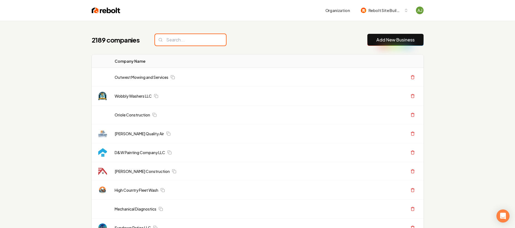
click at [181, 39] on input "search" at bounding box center [190, 39] width 71 height 11
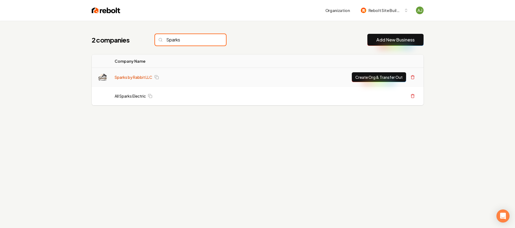
type input "Sparks"
click at [133, 77] on link "Sparks by Rabbit LLC" at bounding box center [134, 76] width 38 height 5
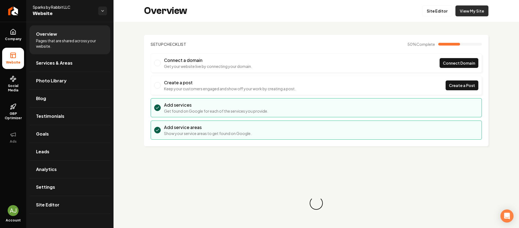
click at [461, 7] on link "View My Site" at bounding box center [471, 10] width 33 height 11
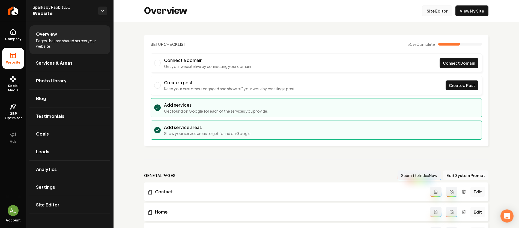
click at [432, 12] on link "Site Editor" at bounding box center [437, 10] width 30 height 11
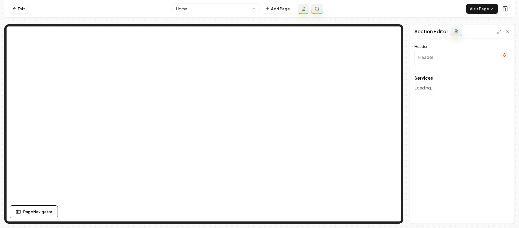
type input "Comprehensive Electrical Solutions"
click at [508, 32] on icon at bounding box center [507, 31] width 5 height 5
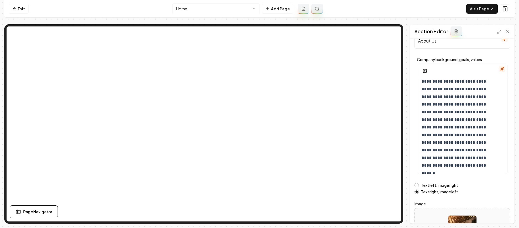
scroll to position [67, 0]
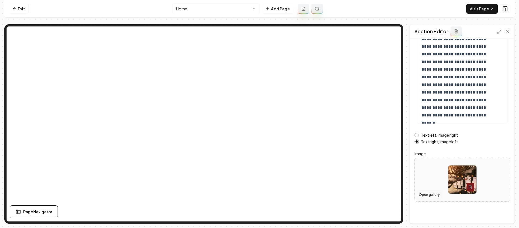
click at [433, 193] on button "Open gallery" at bounding box center [429, 194] width 25 height 9
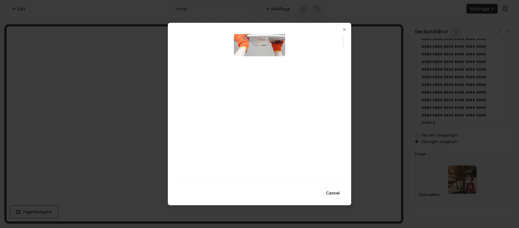
scroll to position [0, 0]
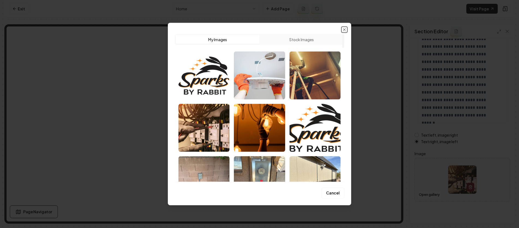
click at [344, 28] on icon "button" at bounding box center [344, 30] width 4 height 4
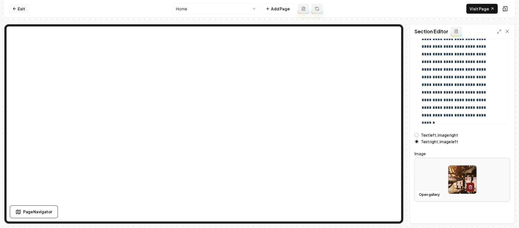
click at [20, 8] on link "Exit" at bounding box center [19, 9] width 20 height 10
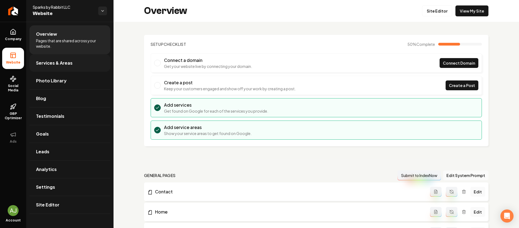
click at [74, 64] on link "Services & Areas" at bounding box center [69, 62] width 81 height 17
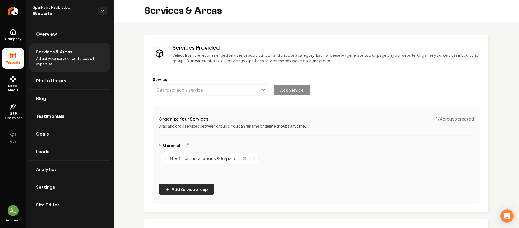
click at [201, 187] on button "Add Service Group" at bounding box center [187, 189] width 56 height 11
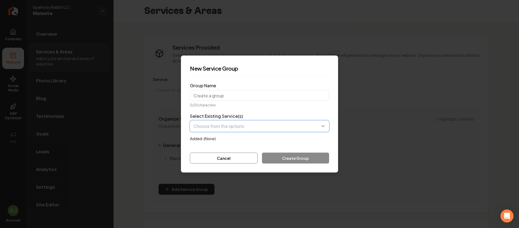
click at [230, 127] on button "button" at bounding box center [259, 126] width 139 height 11
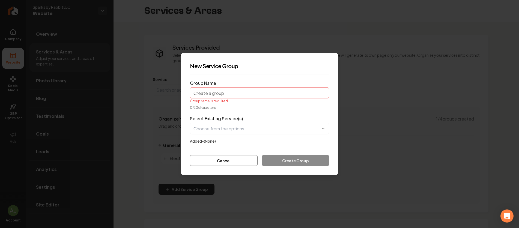
click at [319, 120] on div "Select Existing Service(s) Added- (None)" at bounding box center [259, 129] width 139 height 29
click at [245, 80] on div "Group Name Group name is required" at bounding box center [259, 91] width 139 height 23
click at [246, 91] on input "Group Name" at bounding box center [259, 93] width 139 height 11
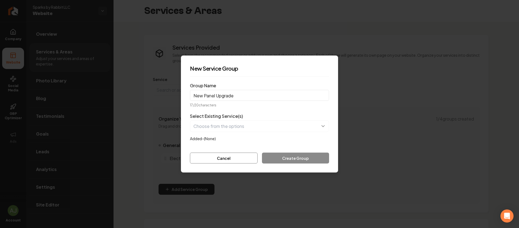
type input "New Panel Upgrade"
click at [276, 162] on div "Cancel Create Group" at bounding box center [259, 158] width 139 height 11
click at [296, 157] on div "Cancel Create Group" at bounding box center [259, 158] width 139 height 11
drag, startPoint x: 295, startPoint y: 157, endPoint x: 270, endPoint y: 147, distance: 27.4
click at [295, 157] on div "Cancel Create Group" at bounding box center [259, 158] width 139 height 11
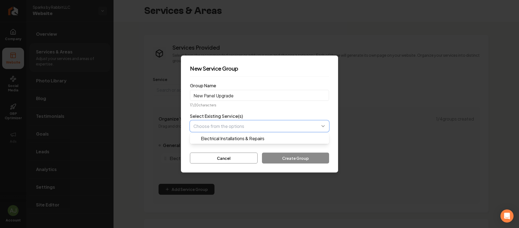
click at [223, 127] on button "button" at bounding box center [259, 126] width 139 height 11
click at [232, 117] on div "Select Existing Service(s) Electrical Installations & Repairs Added- (None)" at bounding box center [259, 127] width 139 height 29
click at [220, 159] on button "Cancel" at bounding box center [224, 158] width 68 height 11
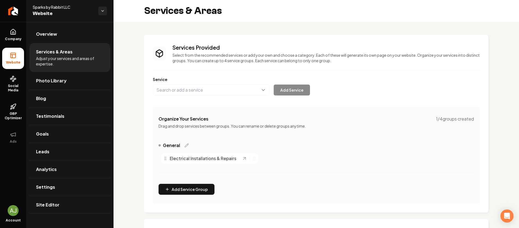
click at [198, 96] on div "Services Provided Select from the recommended services or add your own and choo…" at bounding box center [316, 124] width 327 height 160
click at [198, 93] on button "Main content area" at bounding box center [211, 89] width 117 height 11
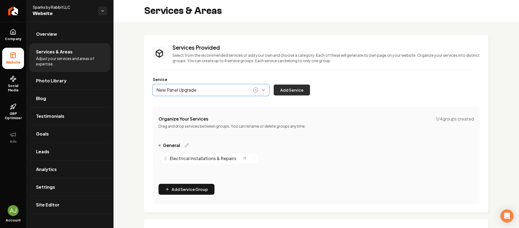
type input "New Panel Upgrade"
click at [288, 95] on button "Add Service" at bounding box center [292, 90] width 36 height 11
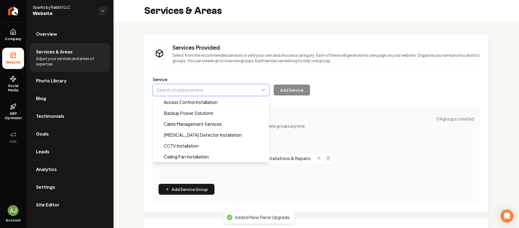
click at [196, 87] on button "Main content area" at bounding box center [211, 89] width 117 height 11
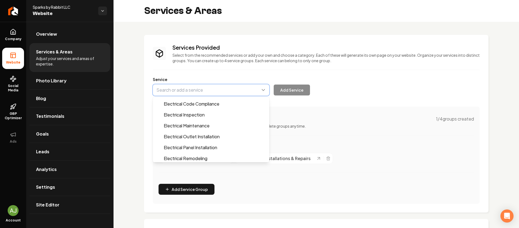
scroll to position [107, 0]
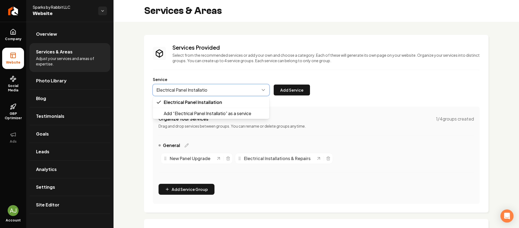
type input "Electrical Panel Installation"
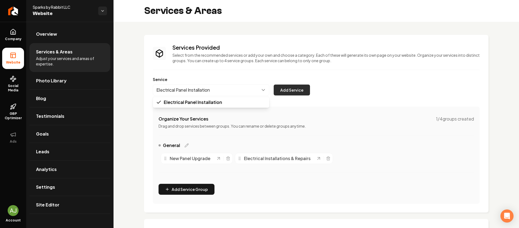
click at [294, 93] on div "Electrical Panel Installation Electrical Panel Installation Add Service" at bounding box center [231, 89] width 157 height 11
click at [292, 93] on button "Add Service" at bounding box center [292, 90] width 36 height 11
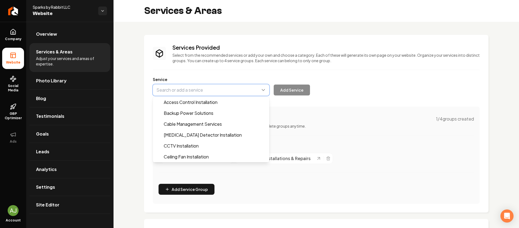
click at [224, 90] on button "Main content area" at bounding box center [211, 89] width 117 height 11
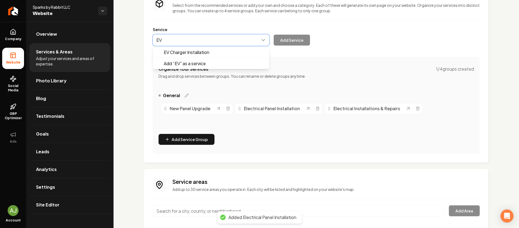
scroll to position [50, 0]
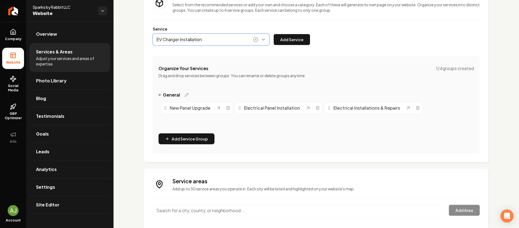
type input "EV Charger Installation"
click at [285, 40] on button "Add Service" at bounding box center [292, 39] width 36 height 11
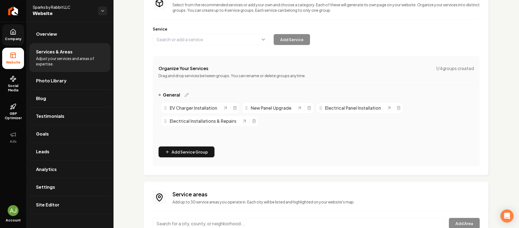
click at [19, 32] on link "Company" at bounding box center [13, 34] width 22 height 21
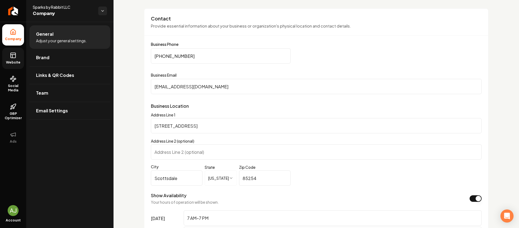
click at [18, 56] on link "Website" at bounding box center [13, 58] width 22 height 21
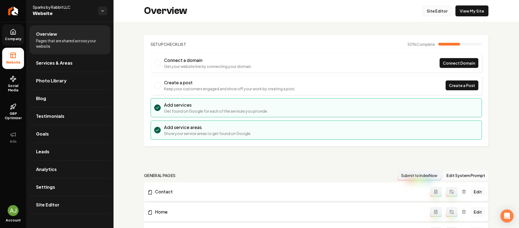
click at [427, 9] on link "Site Editor" at bounding box center [437, 10] width 30 height 11
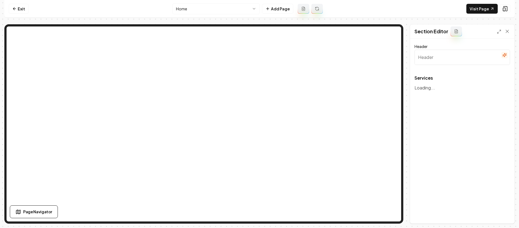
type input "Comprehensive Electrical Solutions"
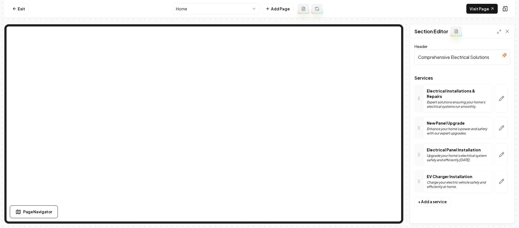
click at [449, 121] on div "New Panel Upgrade Enhance your home's power and safety with our expert upgrades." at bounding box center [458, 127] width 63 height 15
click at [440, 121] on div "New Panel Upgrade Enhance your home's power and safety with our expert upgrades." at bounding box center [458, 127] width 63 height 15
click at [504, 127] on button "button" at bounding box center [501, 128] width 13 height 22
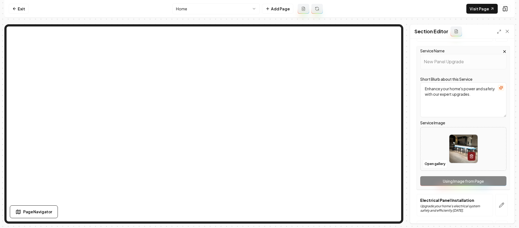
scroll to position [110, 0]
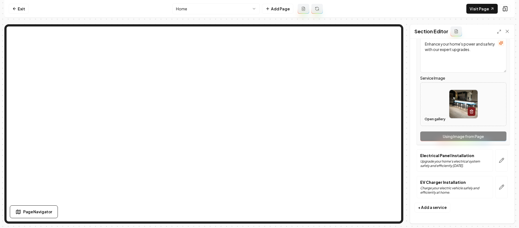
click at [431, 121] on button "Open gallery" at bounding box center [435, 119] width 25 height 9
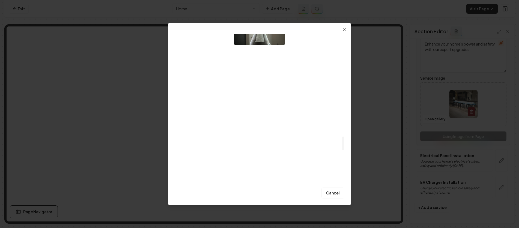
scroll to position [1103, 0]
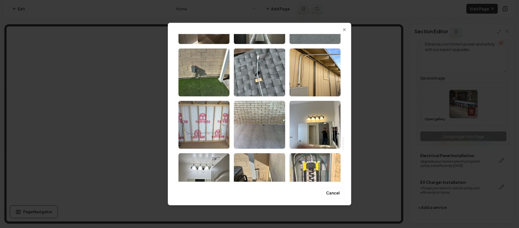
click at [317, 169] on img "Select image image_6880f2575c7cd75eb87fcba3.jpeg" at bounding box center [315, 177] width 51 height 48
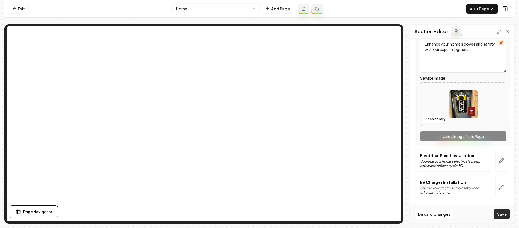
click at [500, 217] on button "Save" at bounding box center [502, 214] width 16 height 10
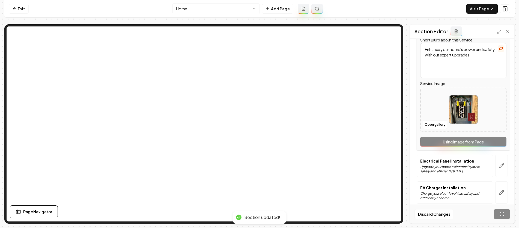
scroll to position [0, 0]
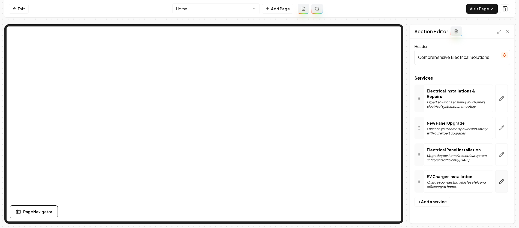
click at [499, 179] on icon "button" at bounding box center [501, 181] width 5 height 5
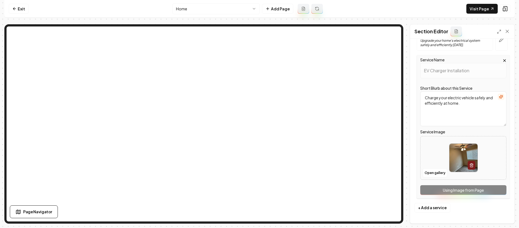
scroll to position [110, 0]
click at [436, 175] on button "Open gallery" at bounding box center [435, 172] width 25 height 9
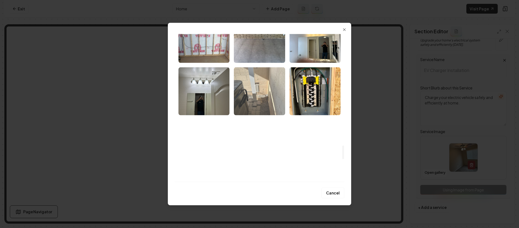
scroll to position [1161, 0]
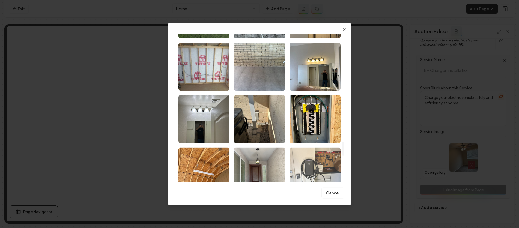
click at [318, 172] on img "Select image image_6880f2575c7cd75eb87fca4d.jpeg" at bounding box center [315, 172] width 51 height 48
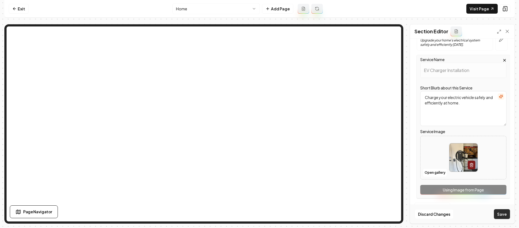
click at [505, 216] on button "Save" at bounding box center [502, 214] width 16 height 10
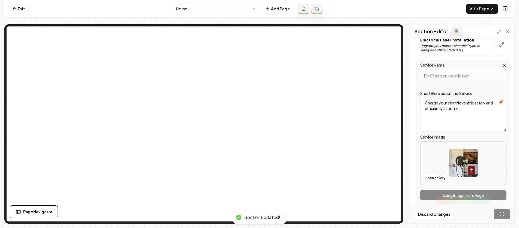
scroll to position [0, 0]
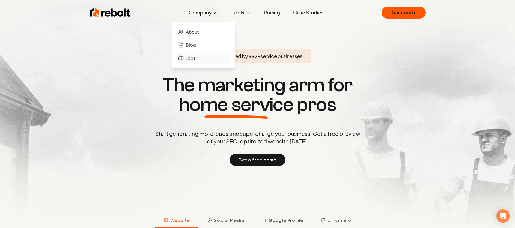
click at [197, 56] on link "Jobs" at bounding box center [203, 58] width 55 height 11
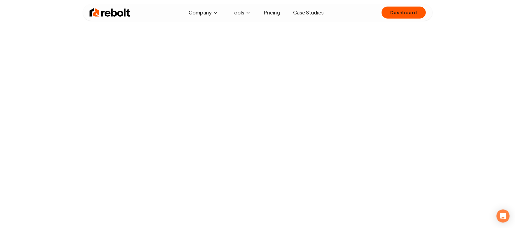
scroll to position [66, 0]
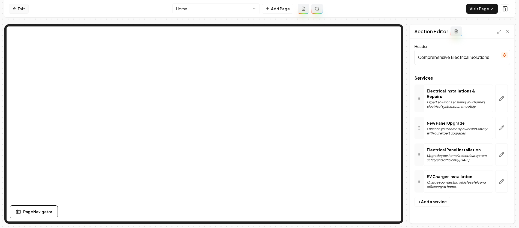
click at [21, 11] on link "Exit" at bounding box center [19, 9] width 20 height 10
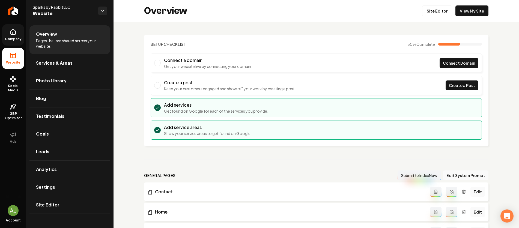
click at [13, 36] on link "Company" at bounding box center [13, 34] width 22 height 21
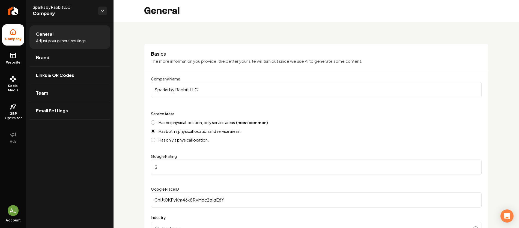
click at [10, 26] on li "Company" at bounding box center [13, 34] width 22 height 21
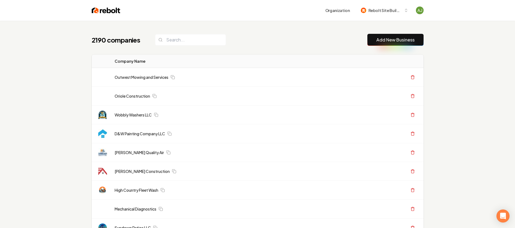
click at [392, 35] on button "Add New Business" at bounding box center [395, 40] width 56 height 12
click at [391, 38] on link "Add New Business" at bounding box center [395, 40] width 38 height 7
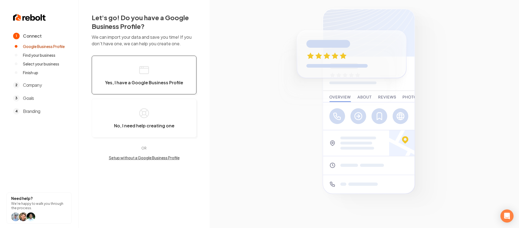
click at [156, 77] on button "Yes, I have a Google Business Profile" at bounding box center [144, 75] width 105 height 39
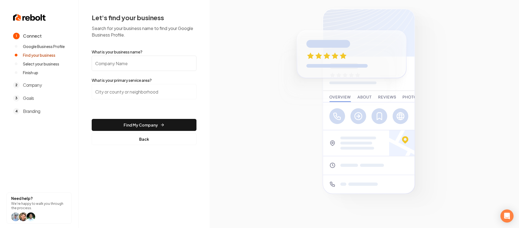
click at [129, 65] on input "What is your business name?" at bounding box center [144, 63] width 105 height 15
type input "Perfection Outdoor Services"
click at [138, 93] on input "search" at bounding box center [144, 91] width 105 height 15
type input "Niceville, FL"
drag, startPoint x: 120, startPoint y: 94, endPoint x: 94, endPoint y: 93, distance: 26.2
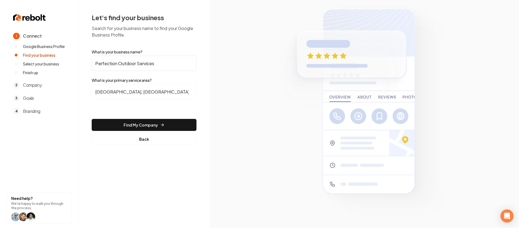
click at [94, 93] on input "Niceville, FL" at bounding box center [144, 91] width 105 height 15
click at [139, 91] on input "Niceville, FL" at bounding box center [144, 91] width 105 height 15
click at [190, 92] on input "Niceville, FL" at bounding box center [144, 91] width 105 height 15
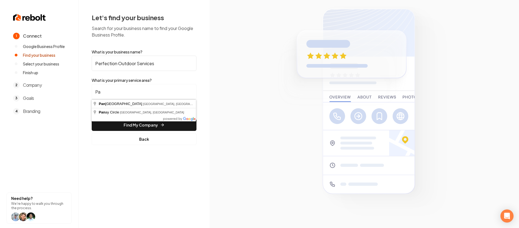
type input "P"
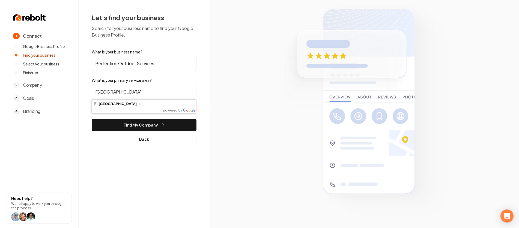
click at [123, 97] on input "Niceville" at bounding box center [144, 91] width 105 height 15
type input "Niceville, FL"
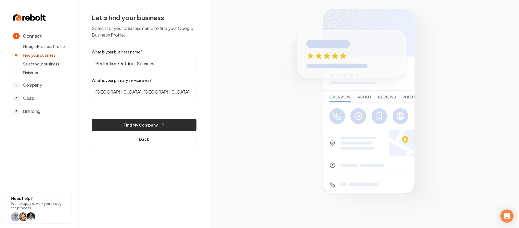
click at [152, 122] on button "Find My Company" at bounding box center [144, 125] width 105 height 12
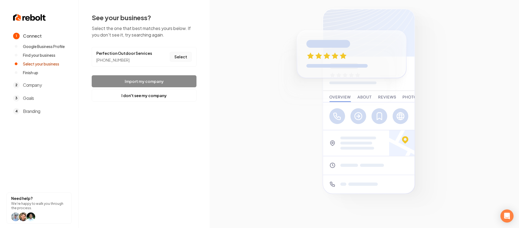
click at [181, 61] on li "Perfection Outdoor Services (850) 420-0881 Select" at bounding box center [144, 57] width 105 height 20
click at [181, 59] on button "Select" at bounding box center [181, 57] width 22 height 10
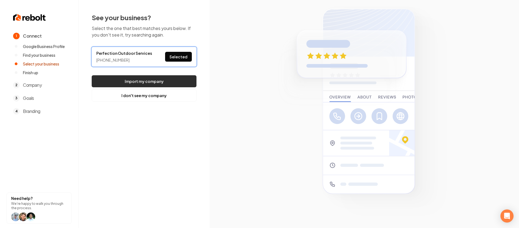
click at [167, 79] on button "Import my company" at bounding box center [144, 81] width 105 height 12
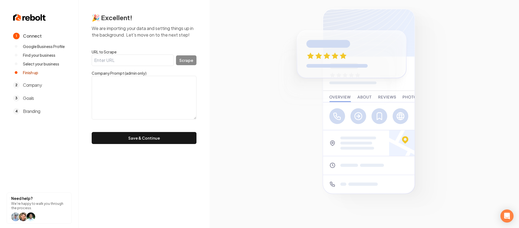
click at [130, 59] on input "URL to Scrape" at bounding box center [133, 60] width 82 height 11
paste input "https://www.google.com/search?kgmid=/g/11nxrq9q0g"
type input "https://www.google.com/search?kgmid=/g/11nxrq9q0g"
click at [195, 63] on button "Scrape" at bounding box center [186, 60] width 20 height 10
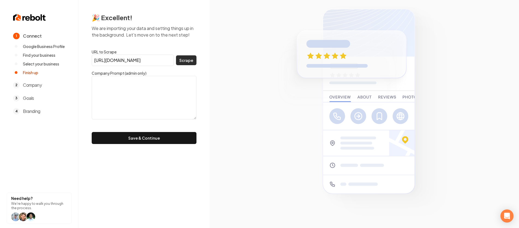
scroll to position [0, 0]
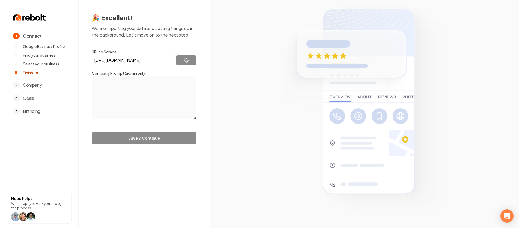
type textarea "Our systems have detected unusual traffic from your computer network. This page…"
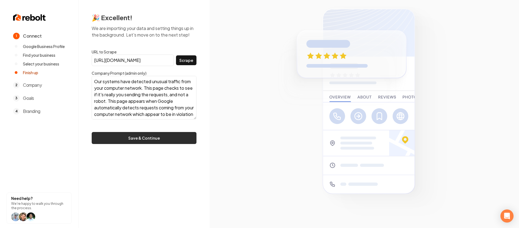
click at [156, 135] on button "Save & Continue" at bounding box center [144, 138] width 105 height 12
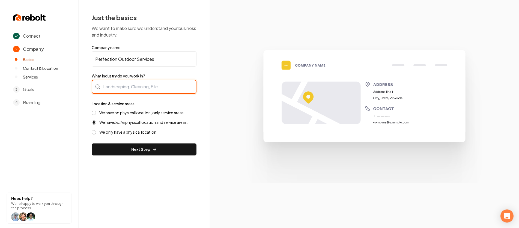
click at [158, 86] on div at bounding box center [144, 87] width 105 height 14
